Goal: Information Seeking & Learning: Compare options

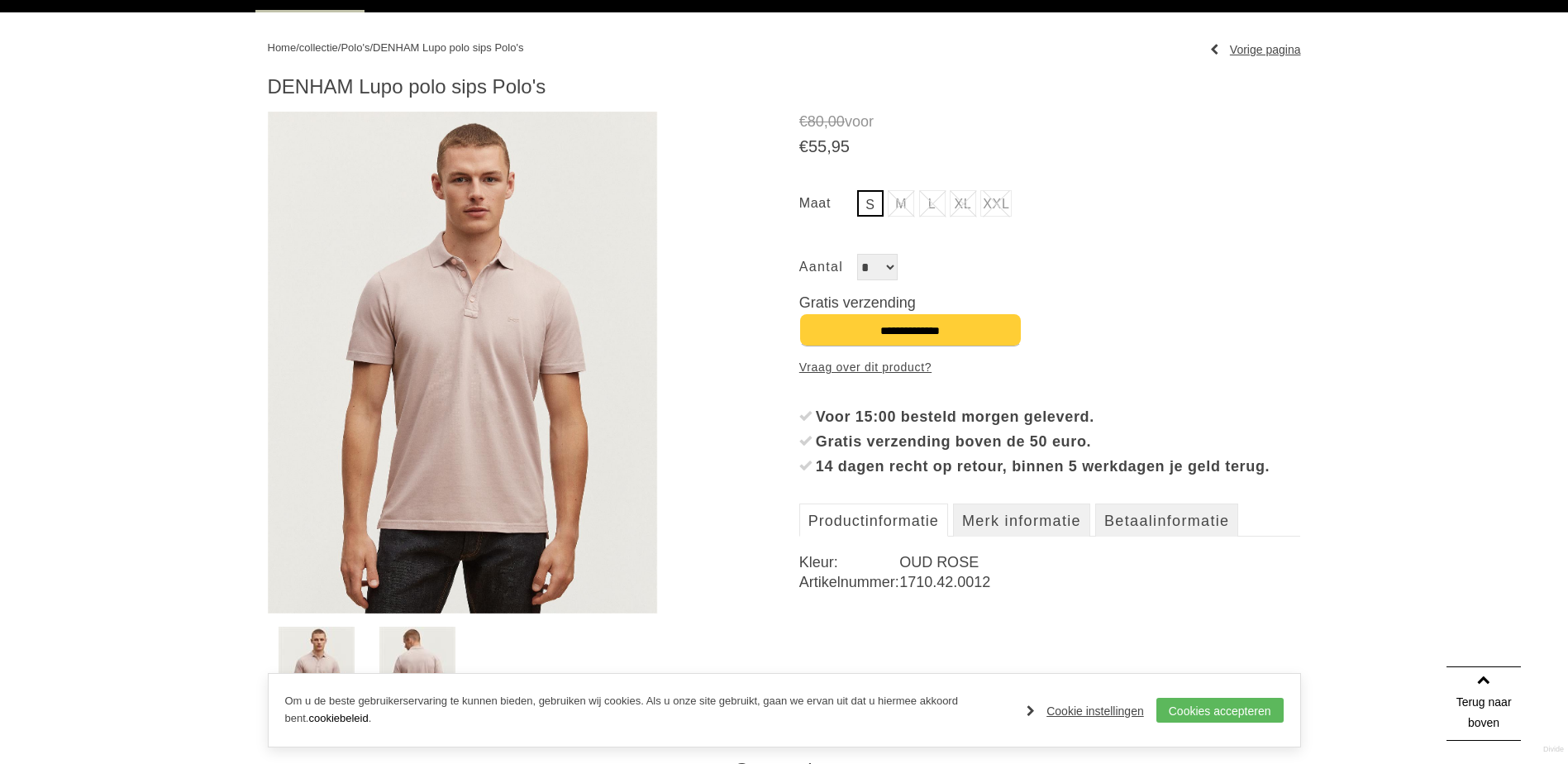
scroll to position [330, 0]
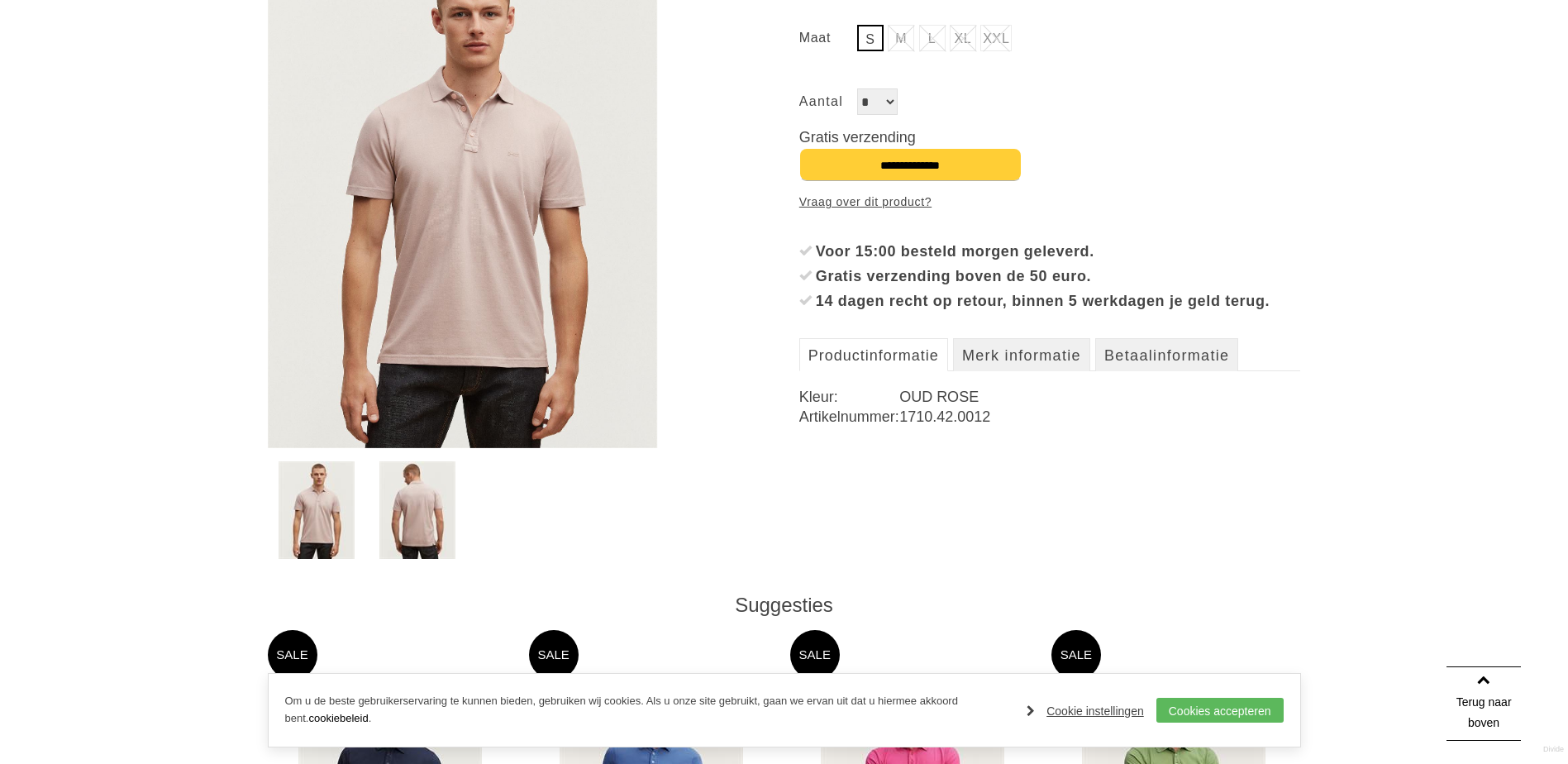
click at [407, 538] on img at bounding box center [417, 510] width 76 height 98
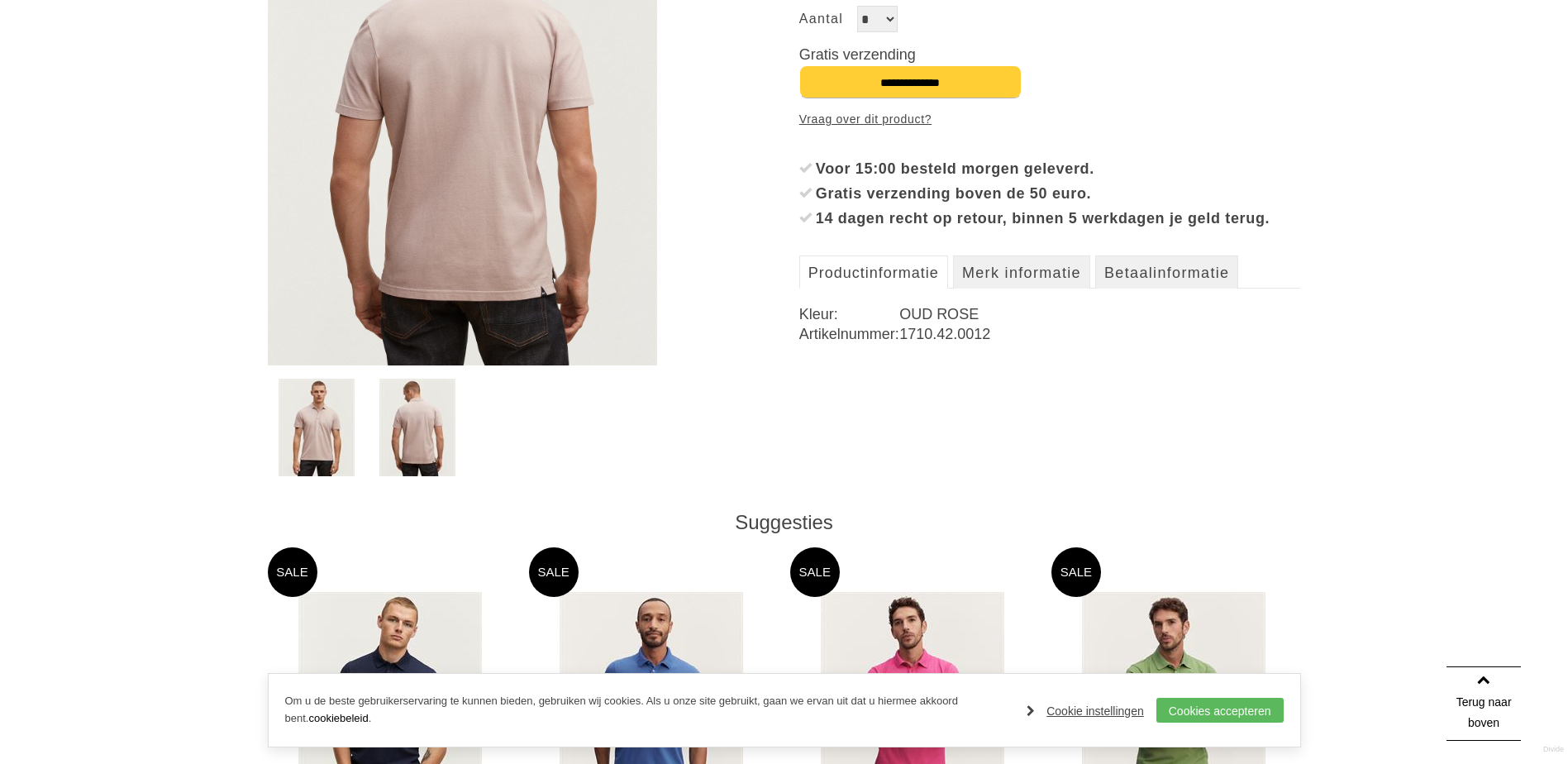
scroll to position [744, 0]
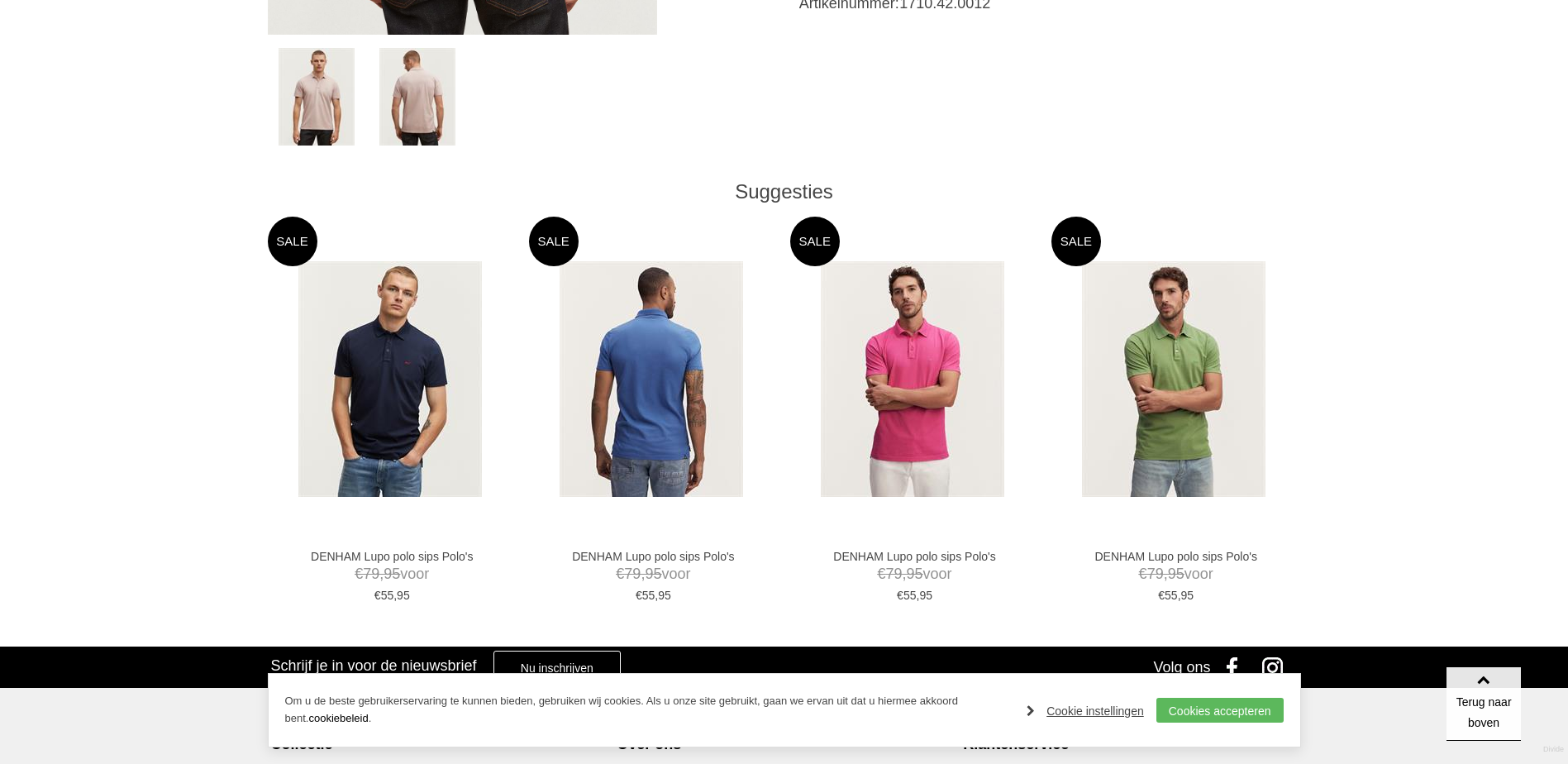
click at [631, 392] on img at bounding box center [651, 379] width 184 height 236
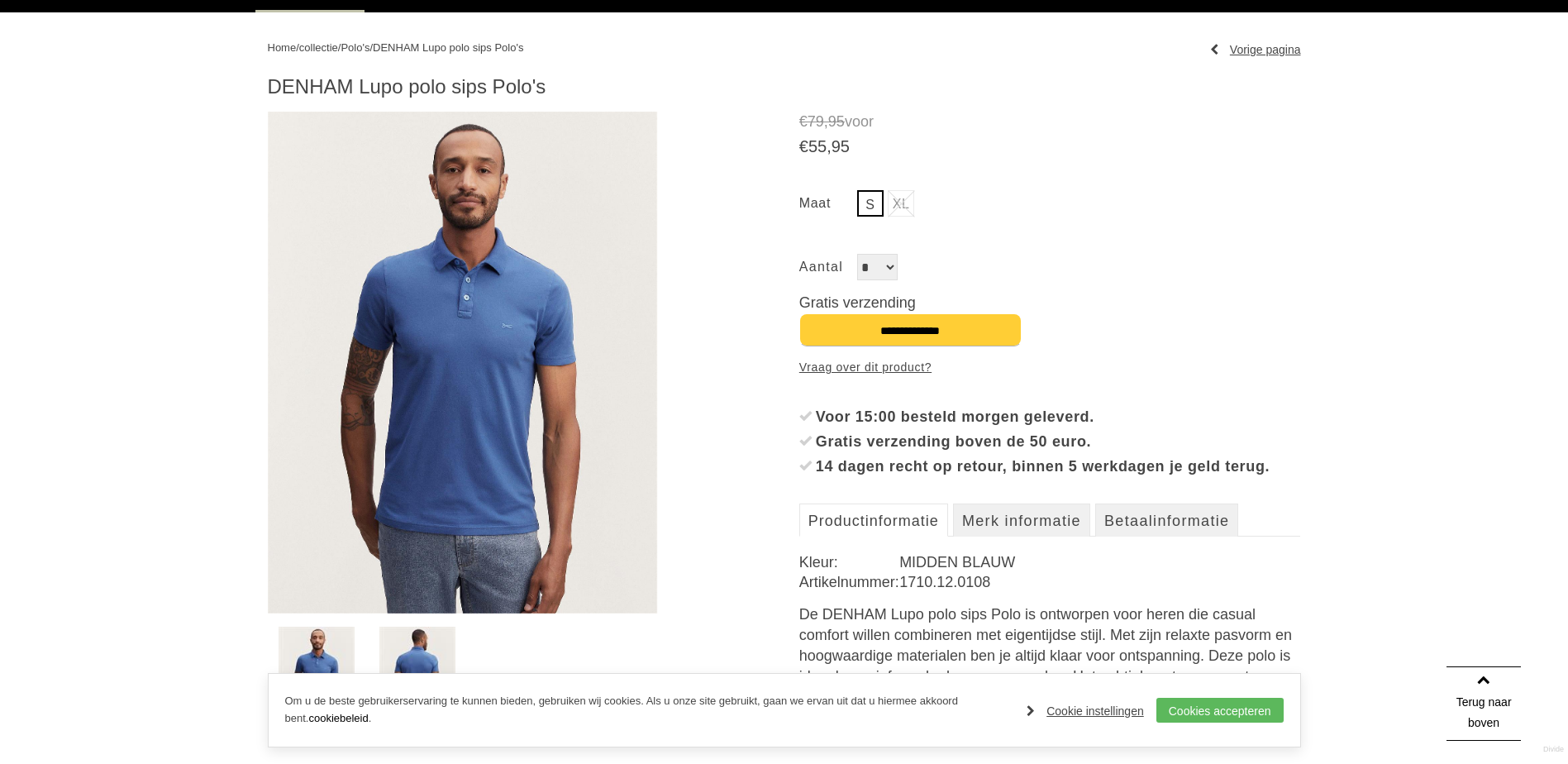
scroll to position [413, 0]
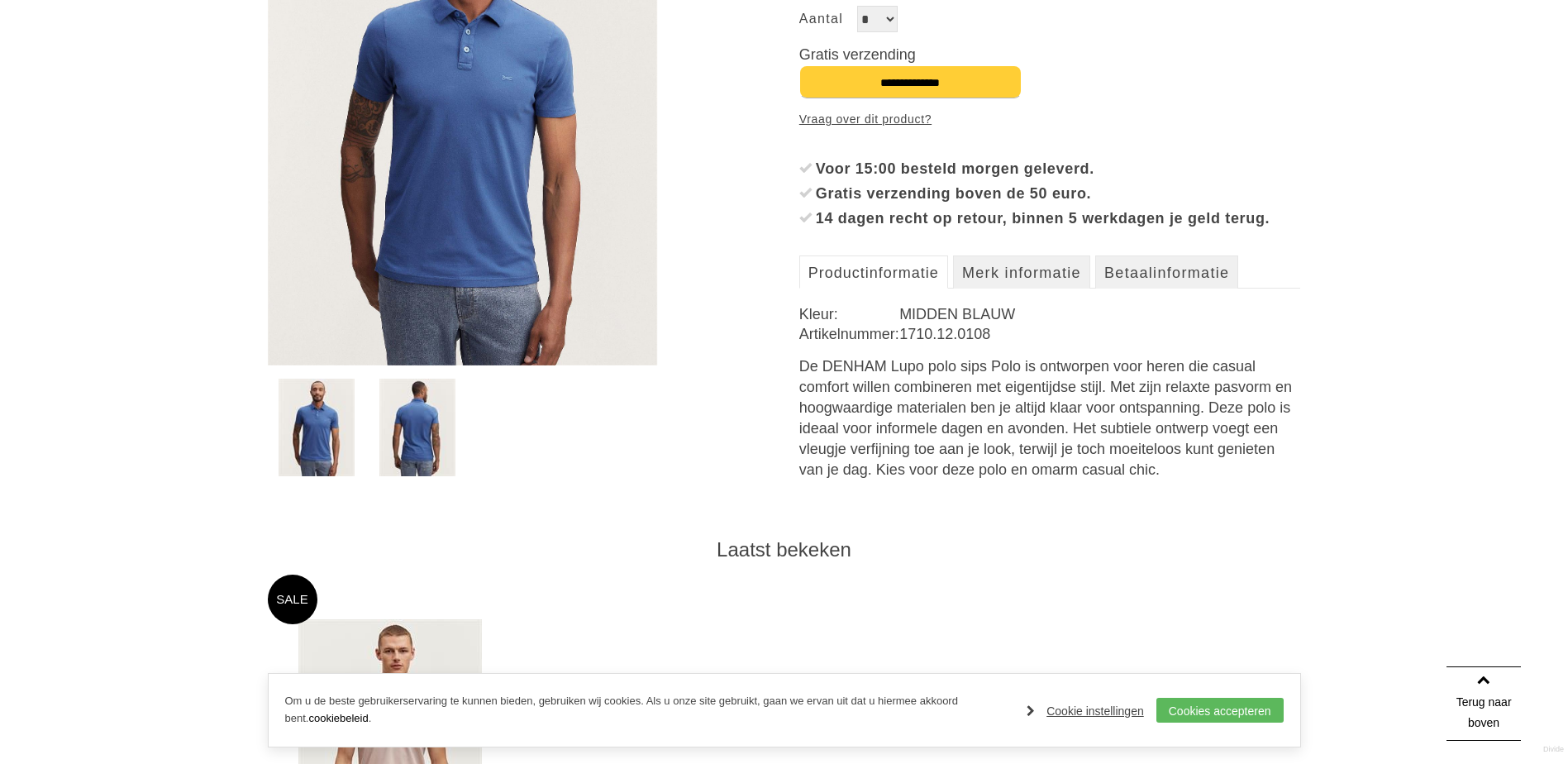
click at [439, 443] on img at bounding box center [417, 427] width 76 height 98
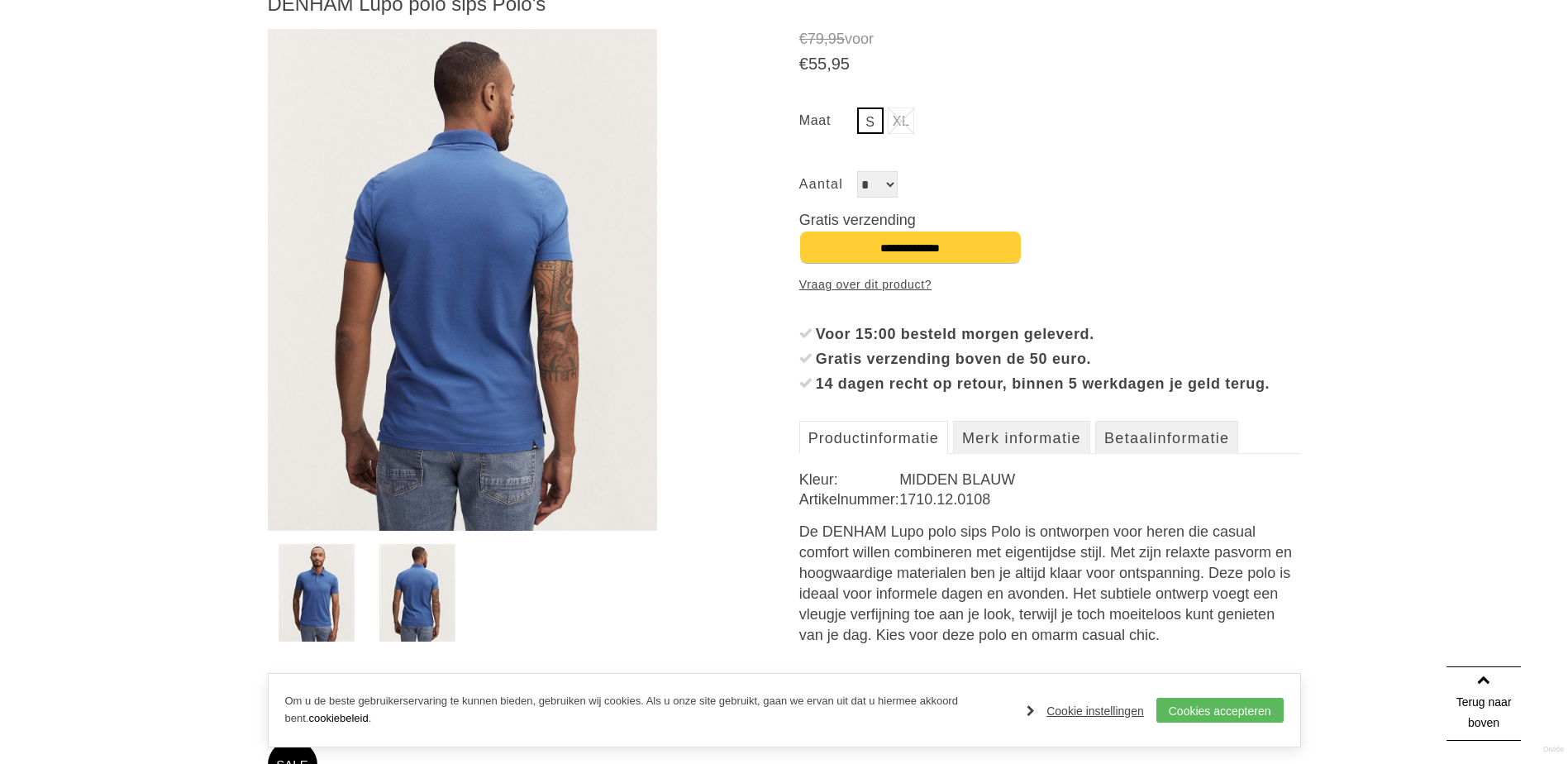
scroll to position [330, 0]
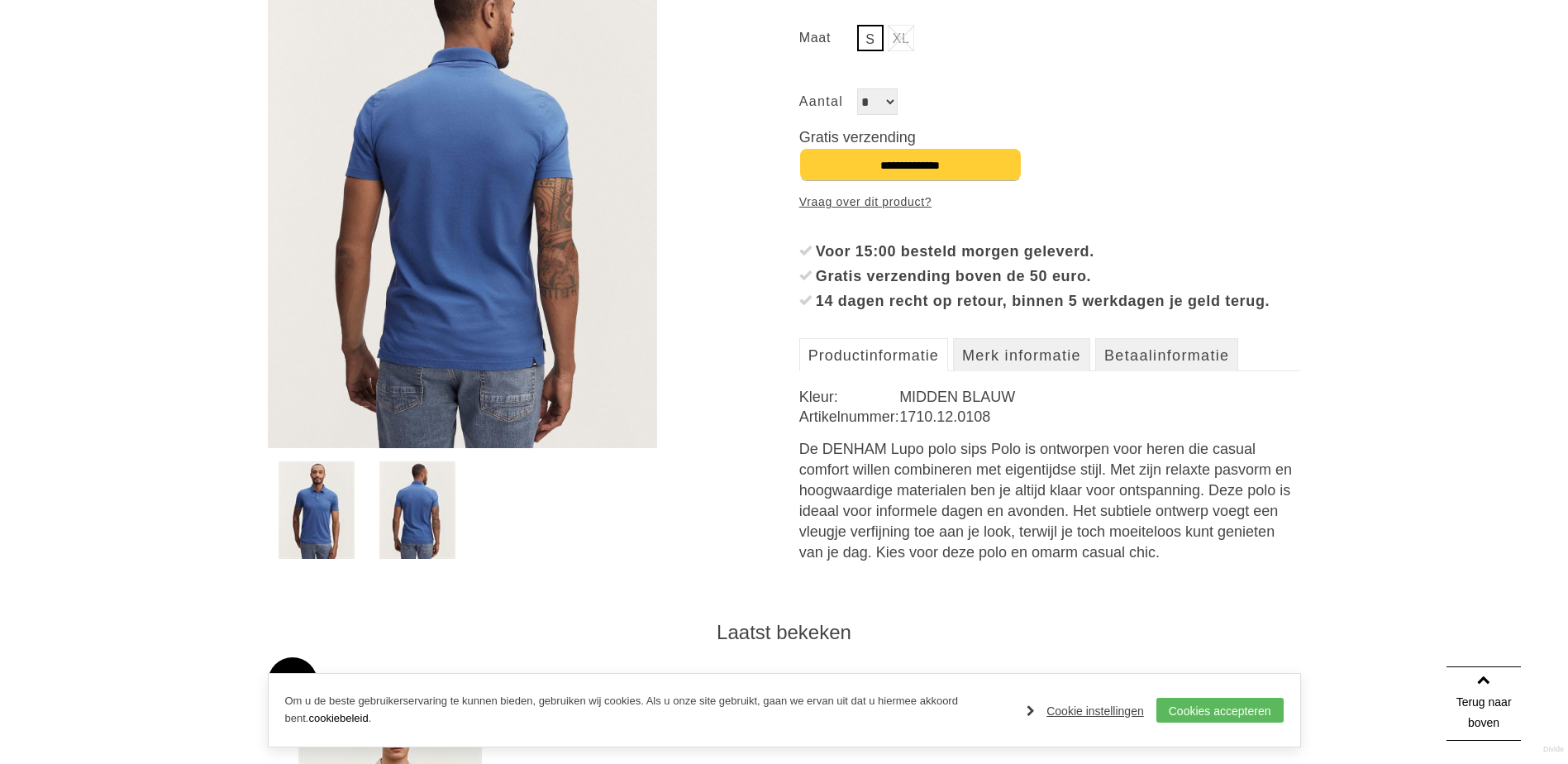
click at [312, 535] on img at bounding box center [316, 510] width 76 height 98
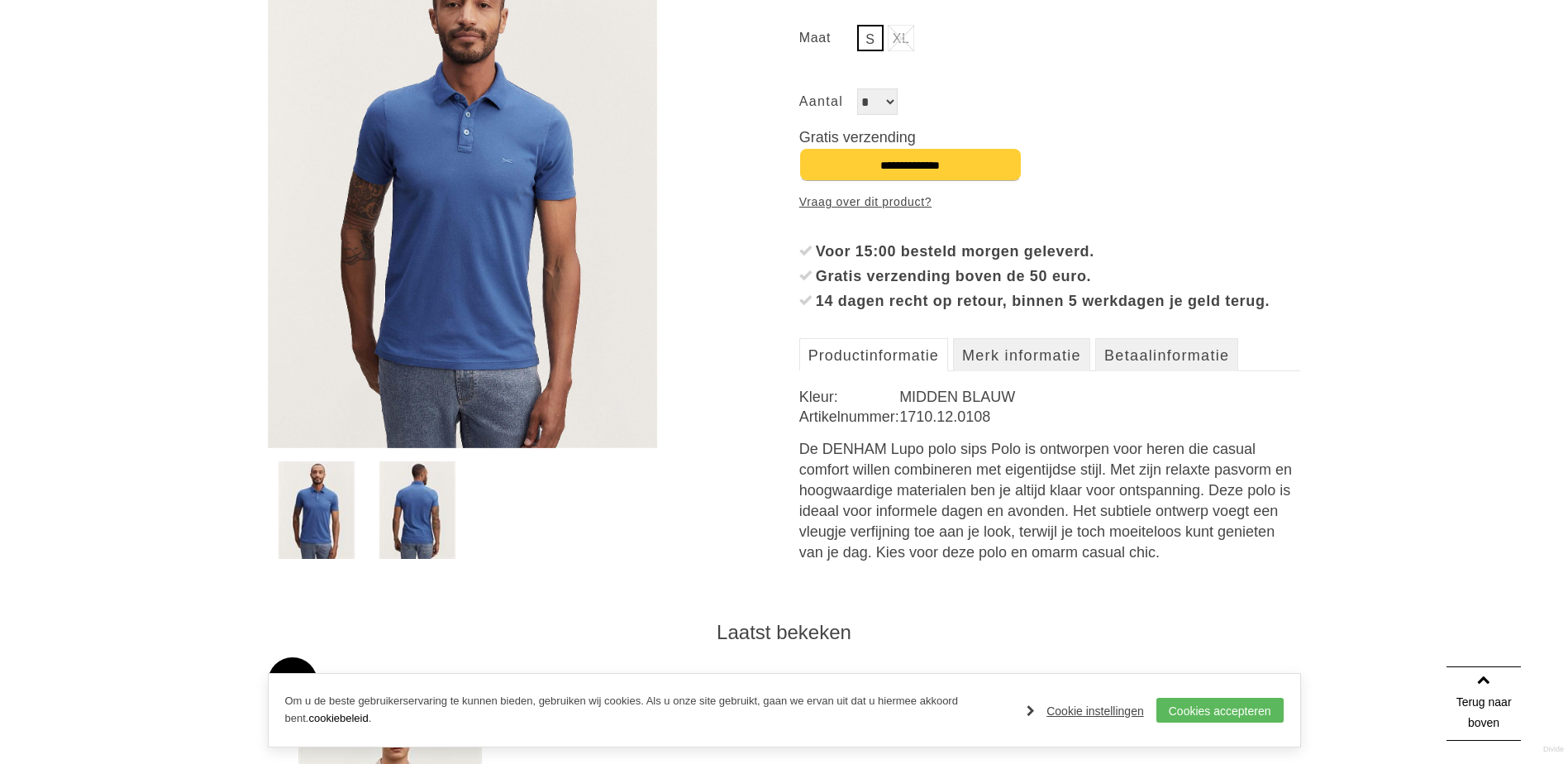
scroll to position [165, 0]
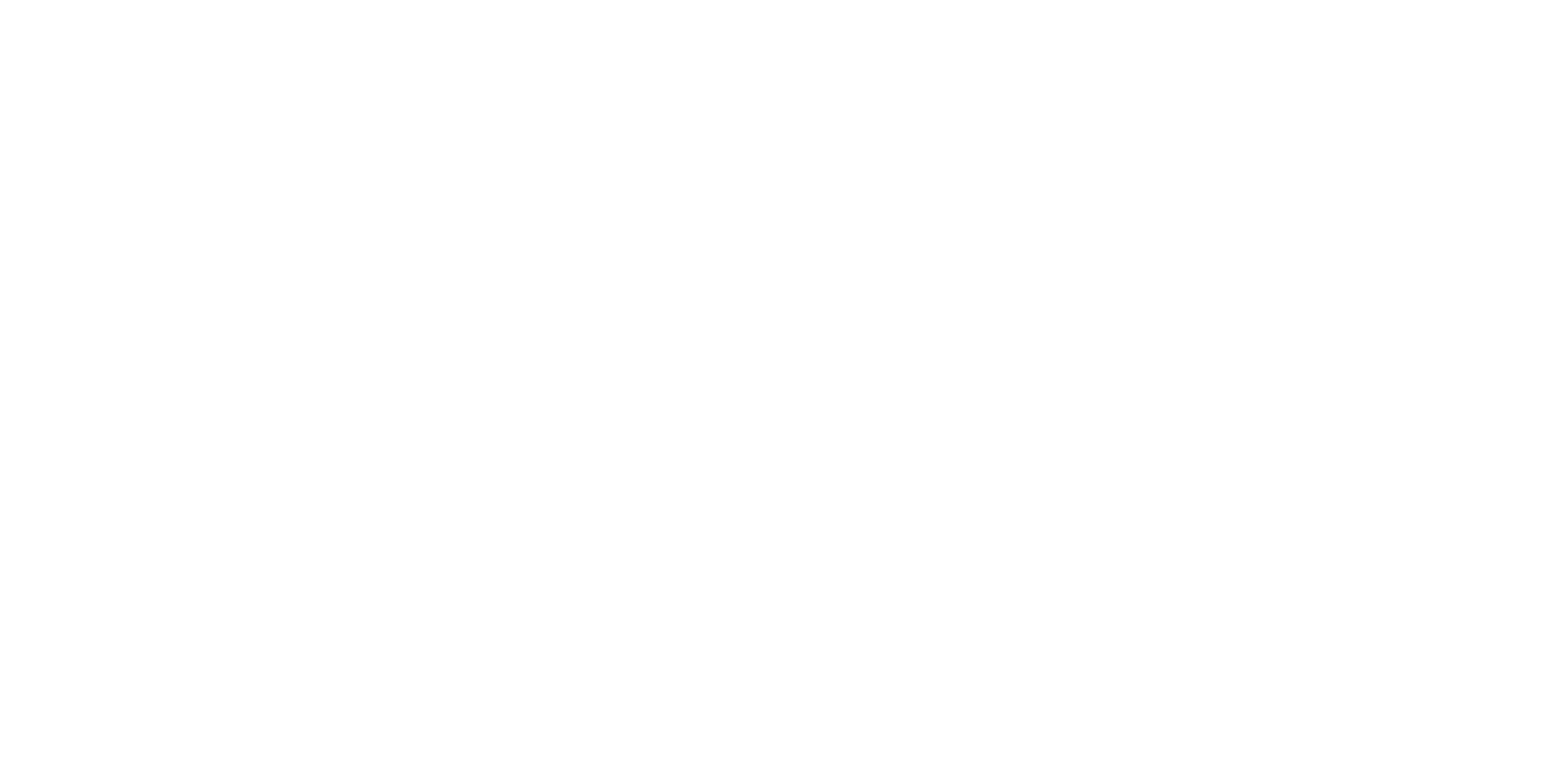
scroll to position [744, 0]
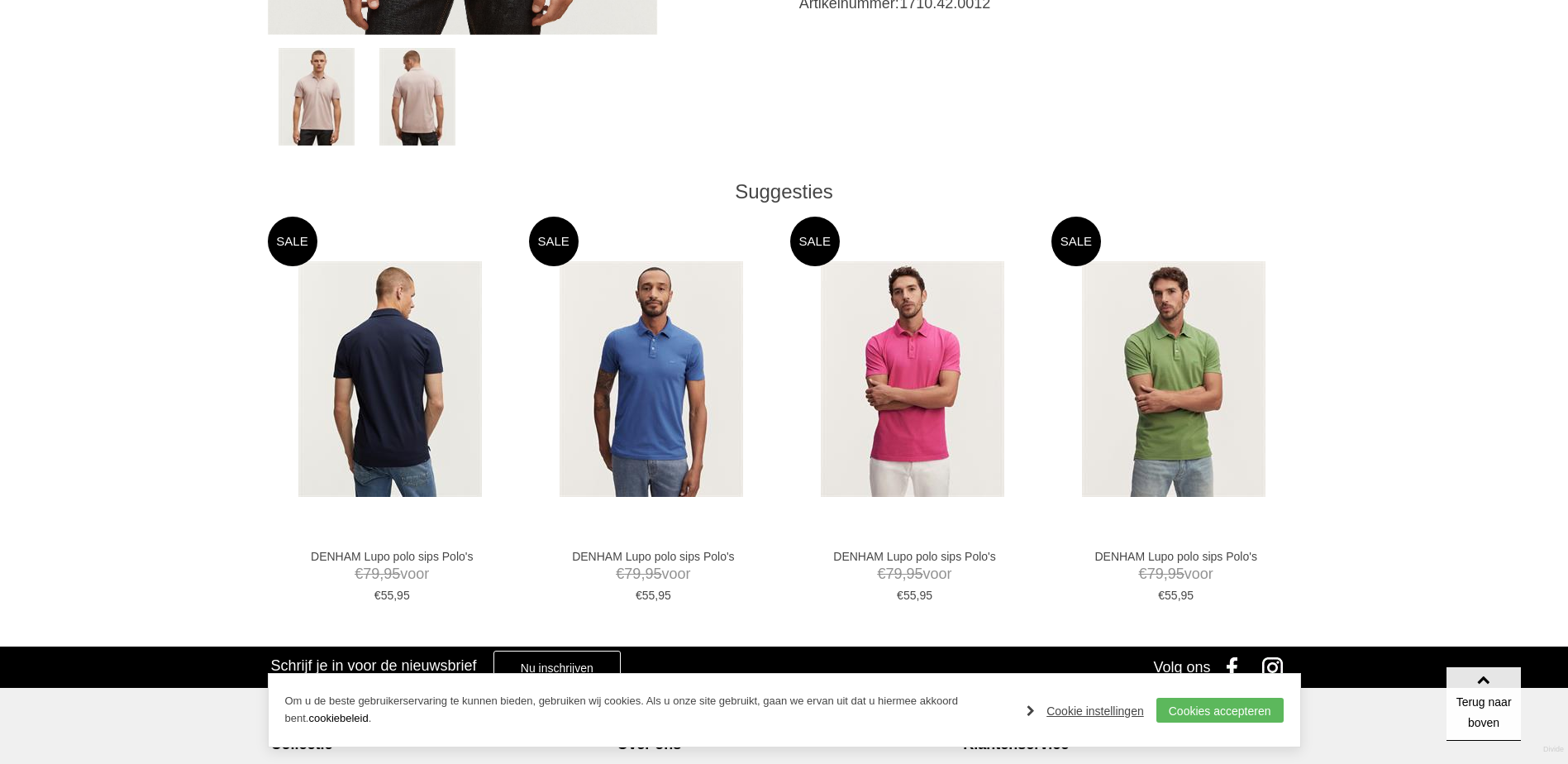
click at [404, 421] on img at bounding box center [390, 379] width 184 height 236
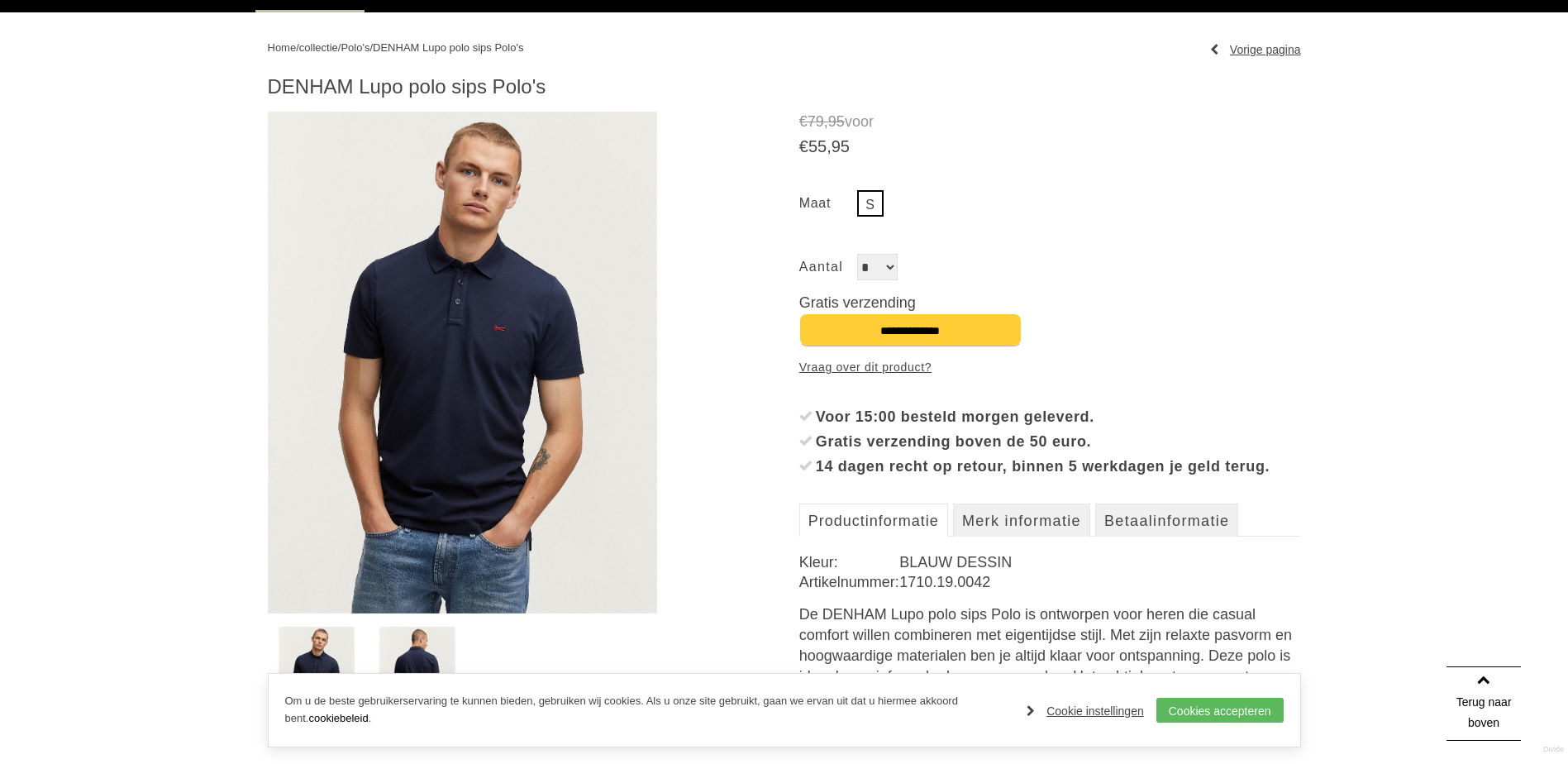
scroll to position [330, 0]
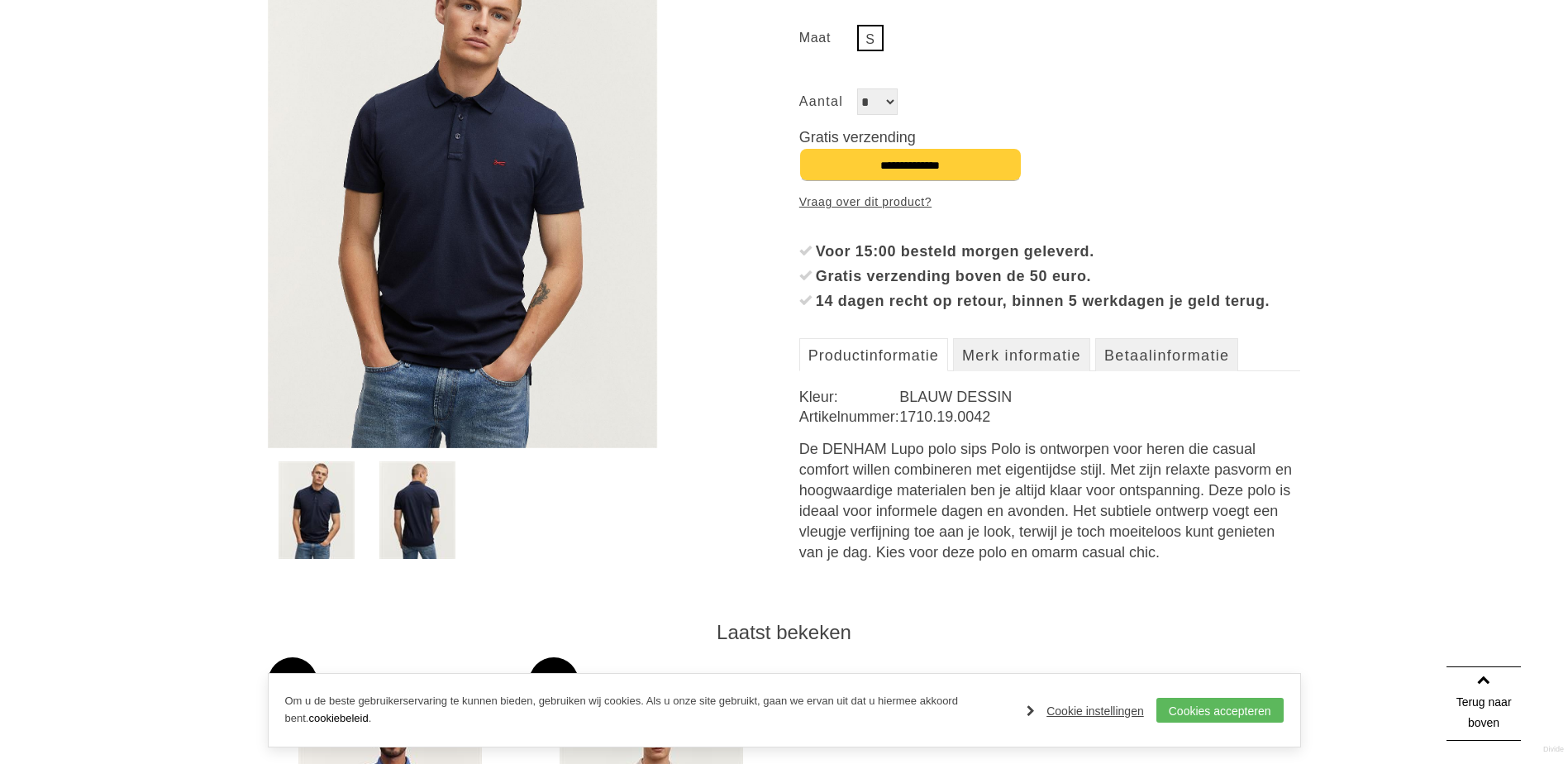
click at [413, 530] on img at bounding box center [417, 510] width 76 height 98
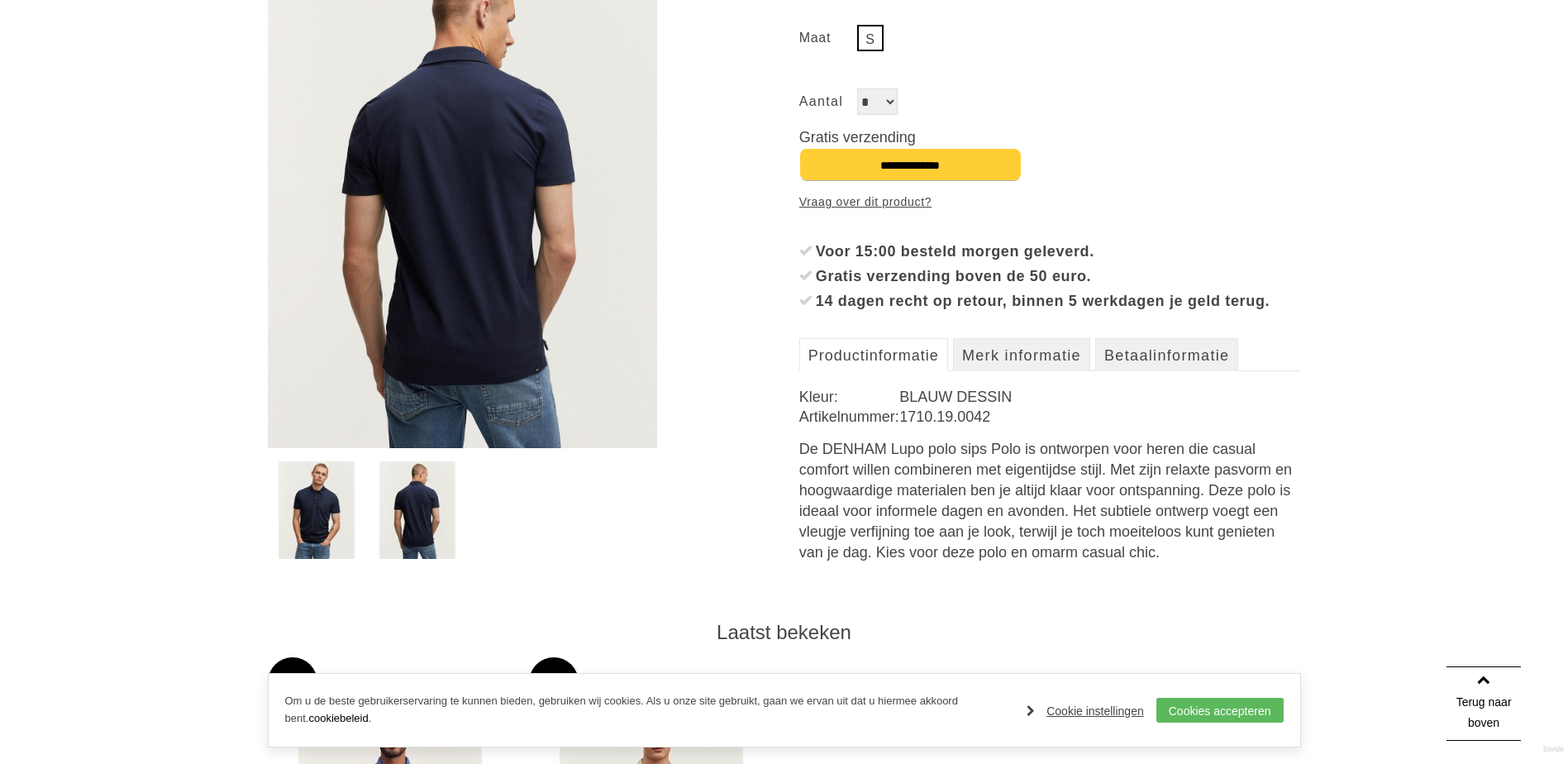
click at [319, 524] on img at bounding box center [316, 510] width 76 height 98
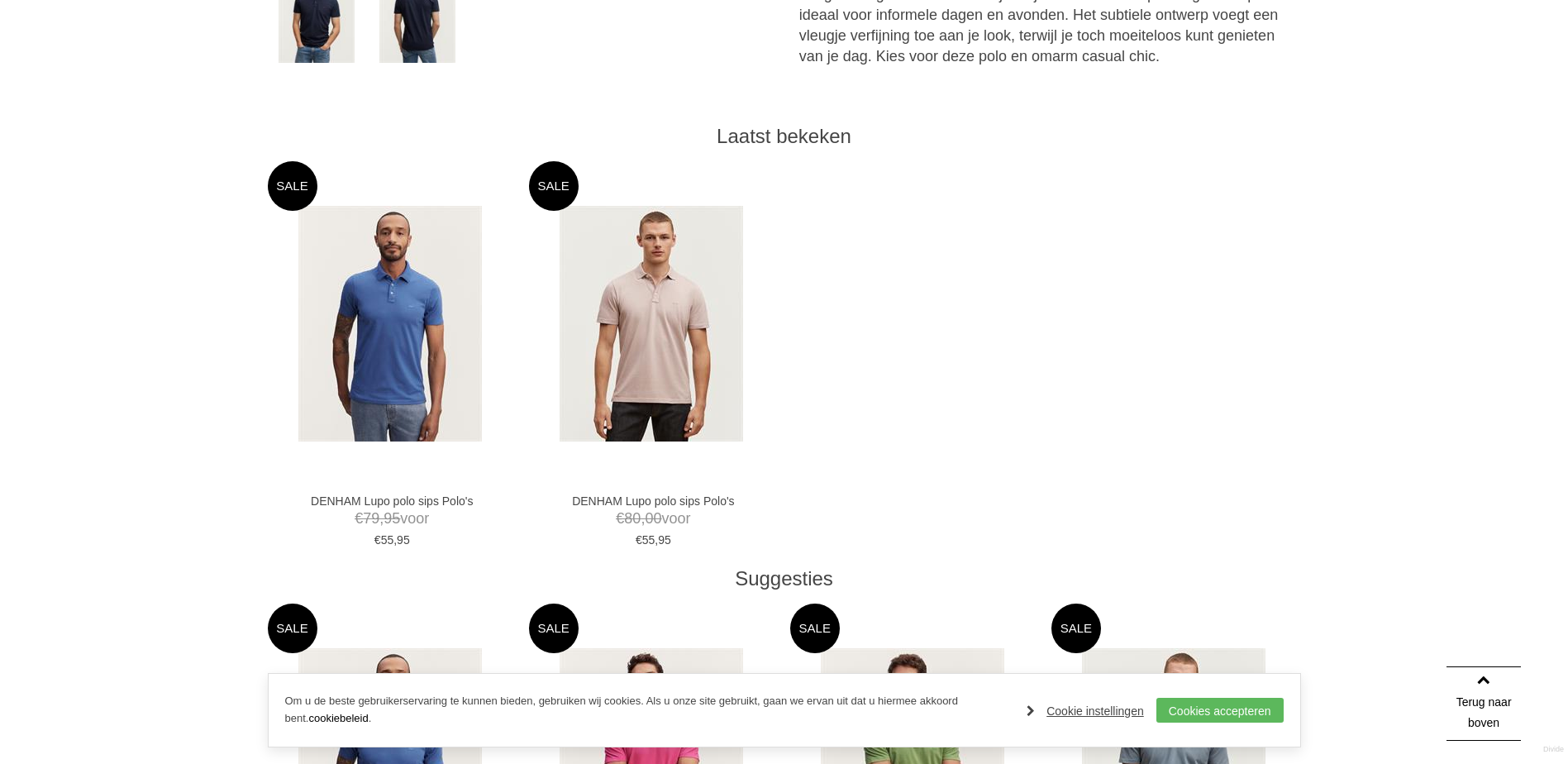
scroll to position [1240, 0]
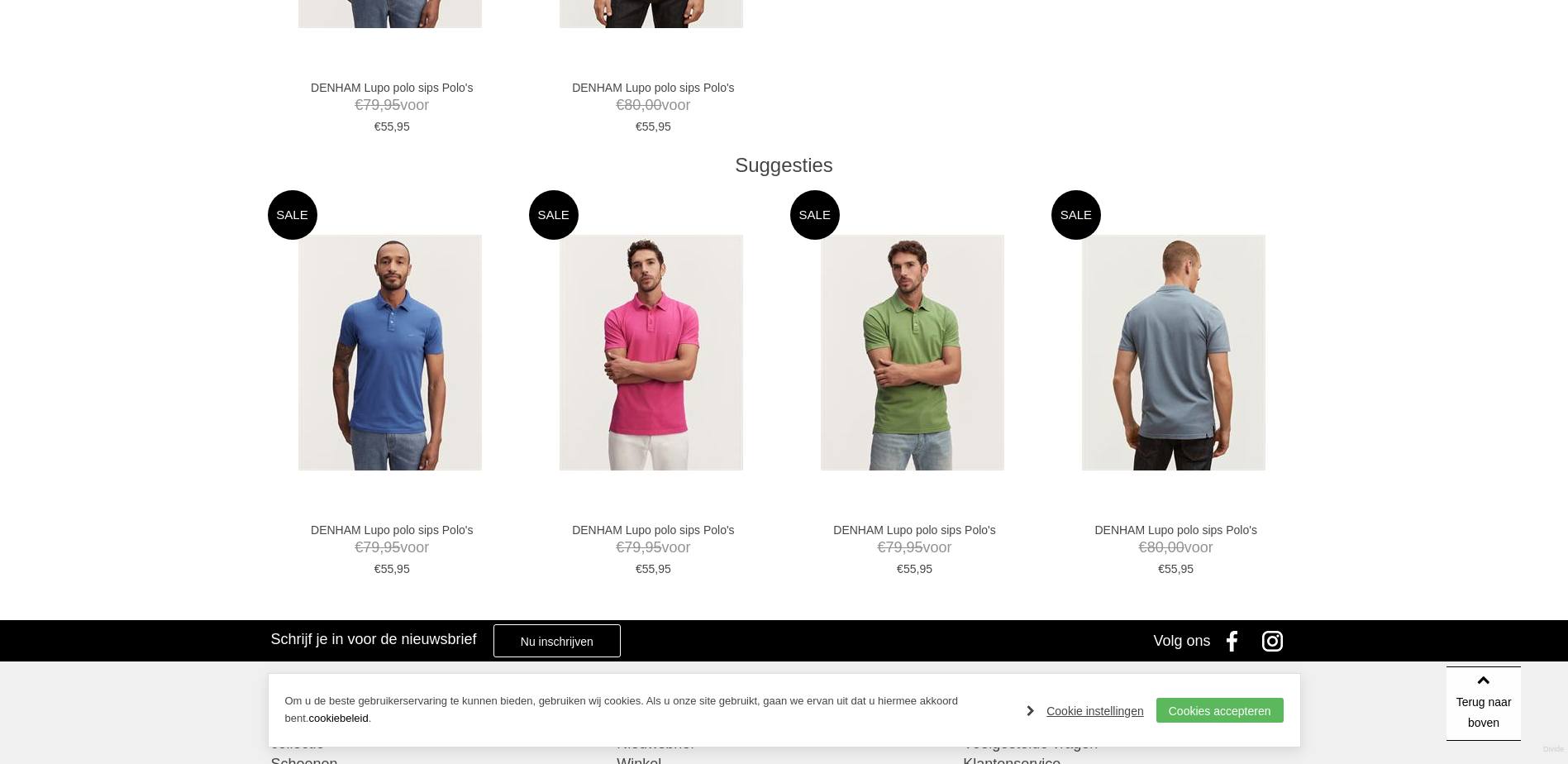
click at [1216, 378] on img at bounding box center [1174, 353] width 184 height 236
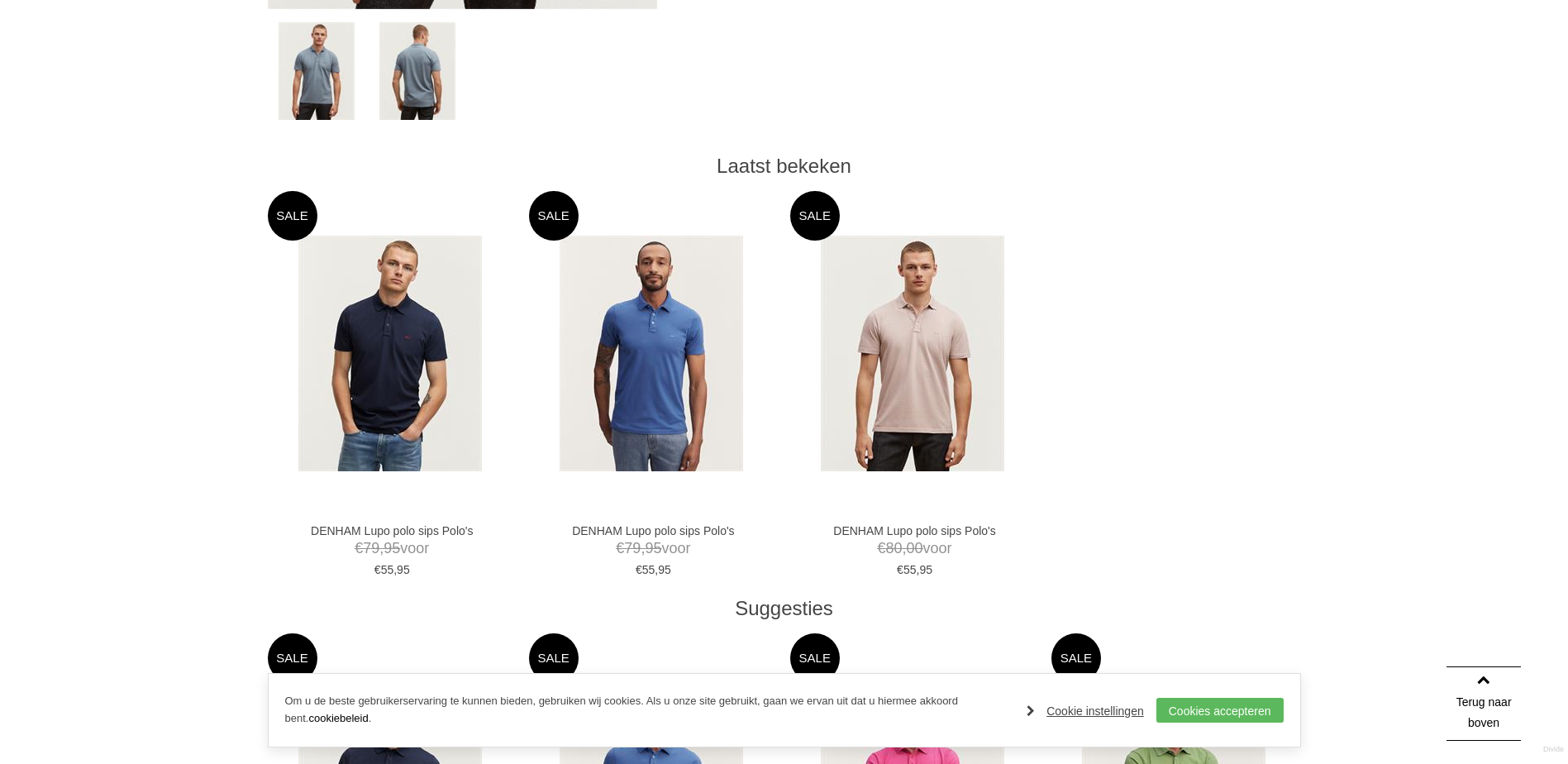
scroll to position [191, 0]
